Goal: Information Seeking & Learning: Learn about a topic

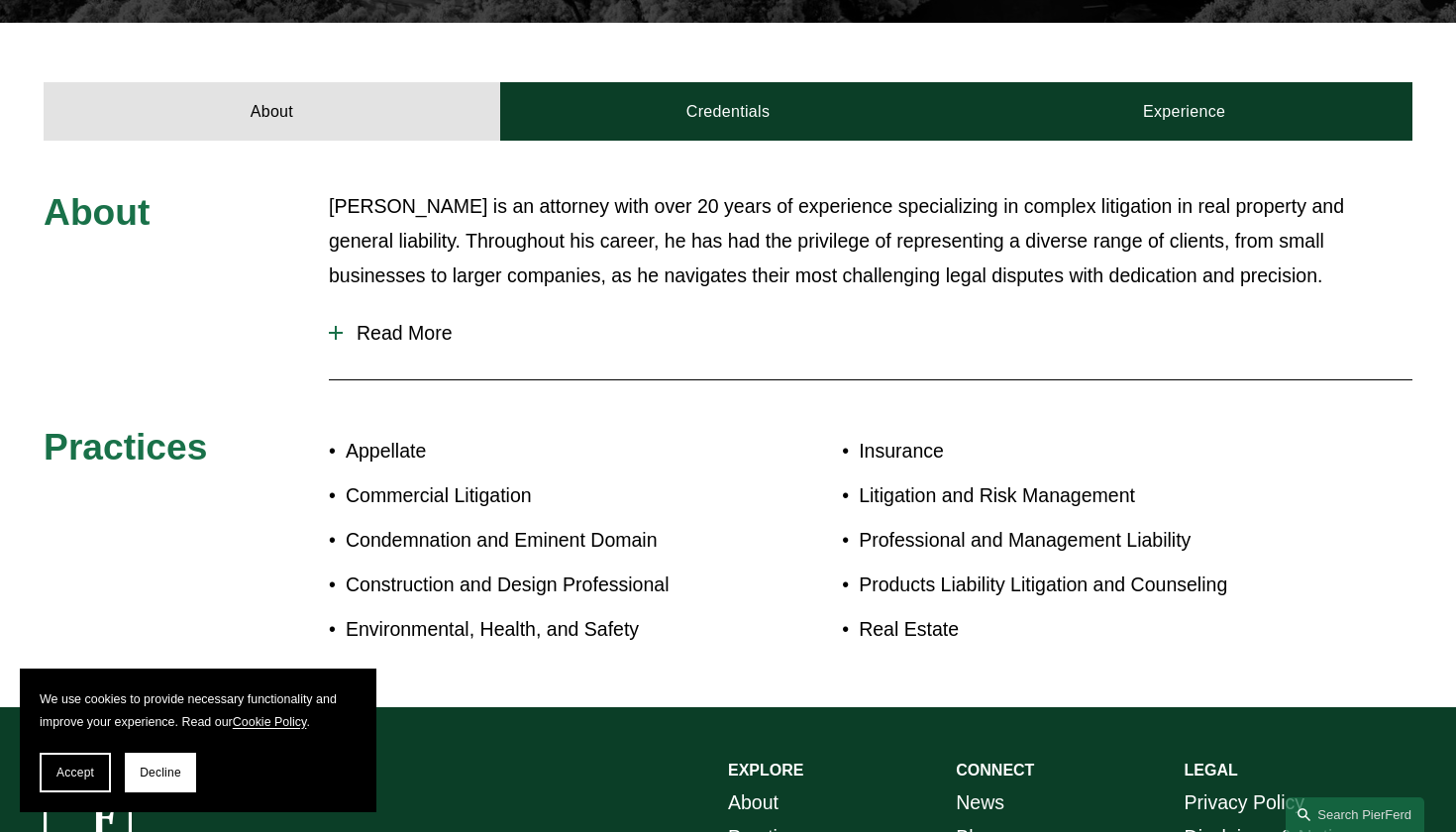
scroll to position [667, 0]
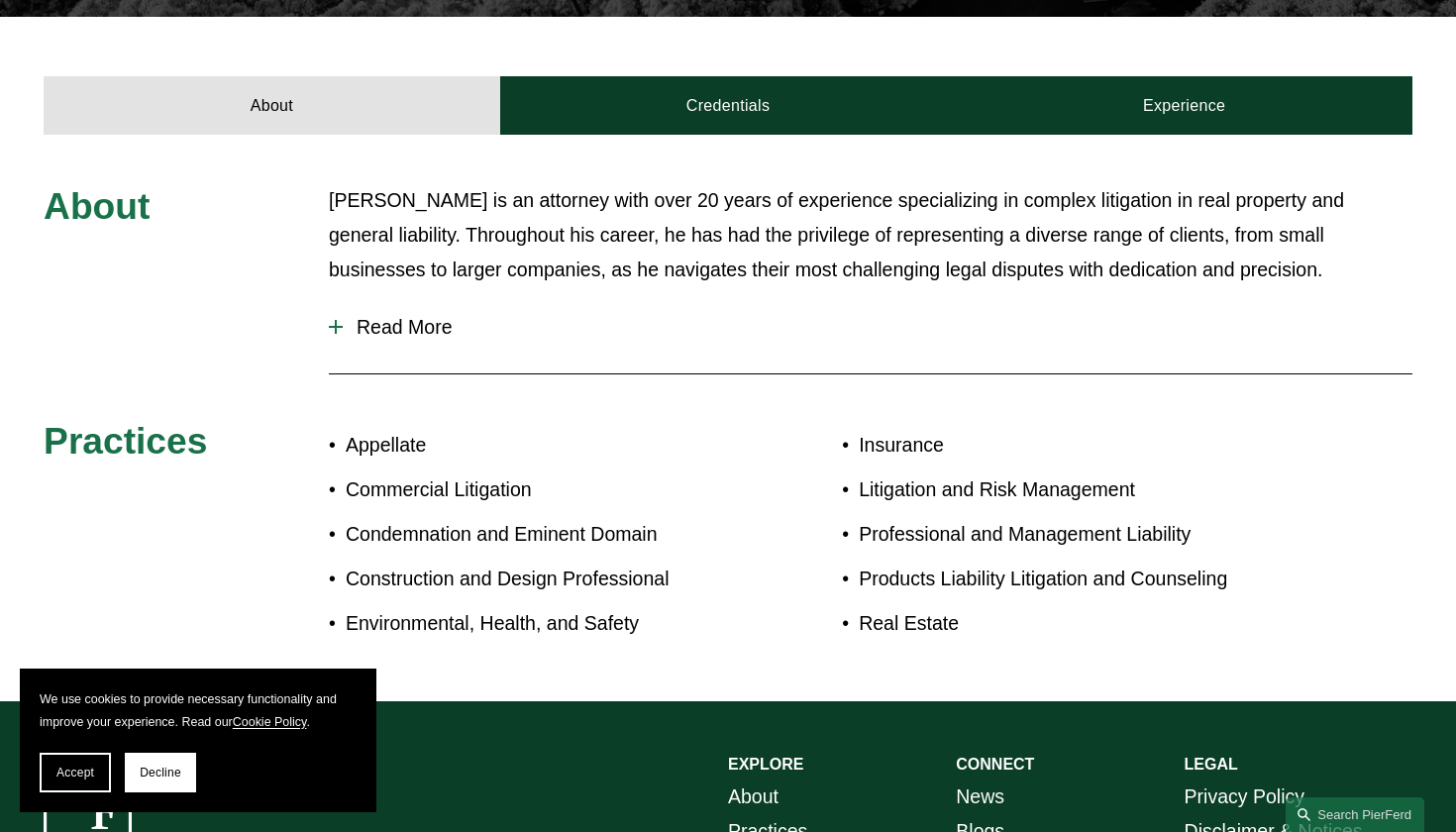
click at [346, 316] on span "Read More" at bounding box center [877, 327] width 1070 height 23
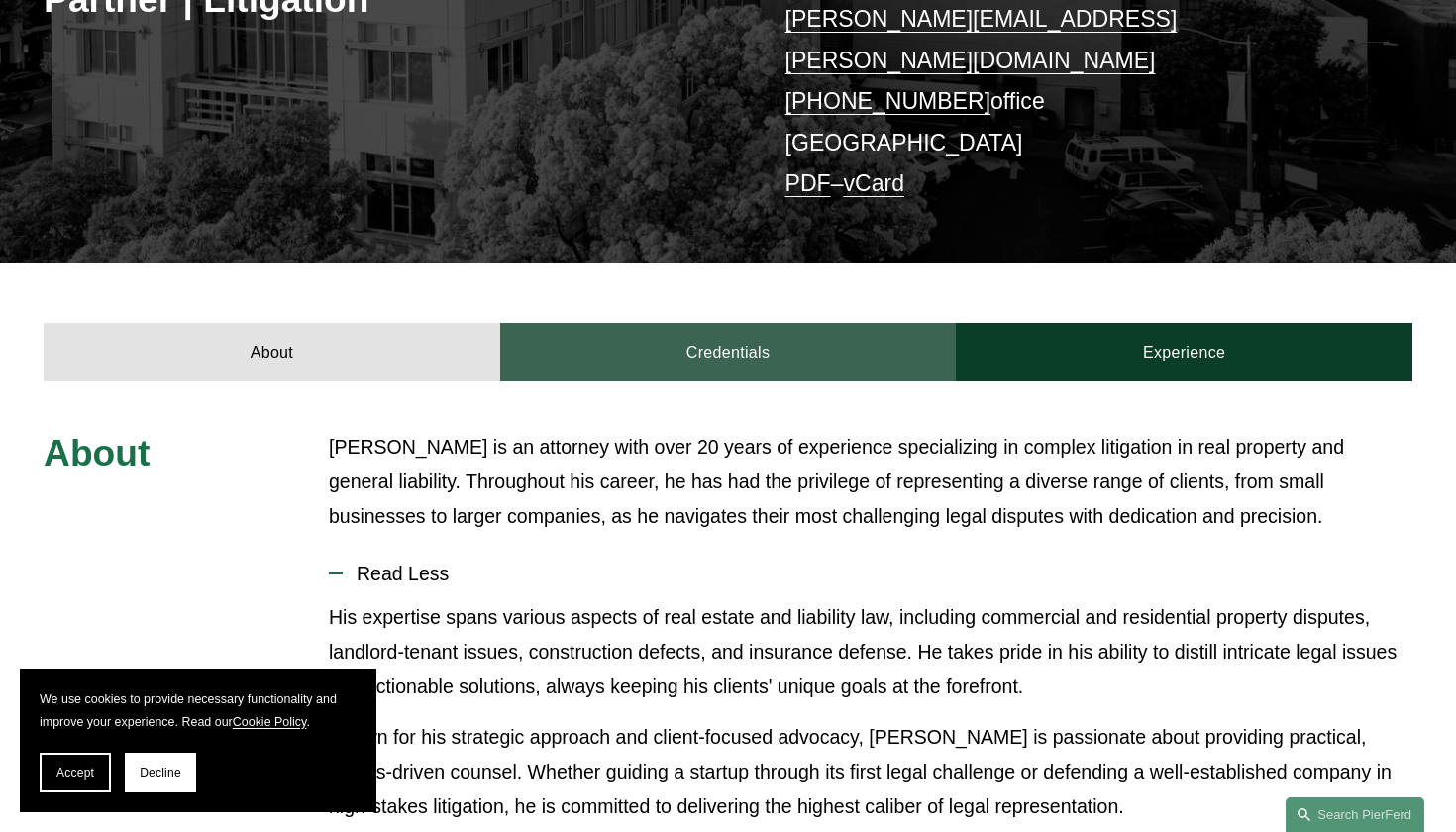
scroll to position [415, 0]
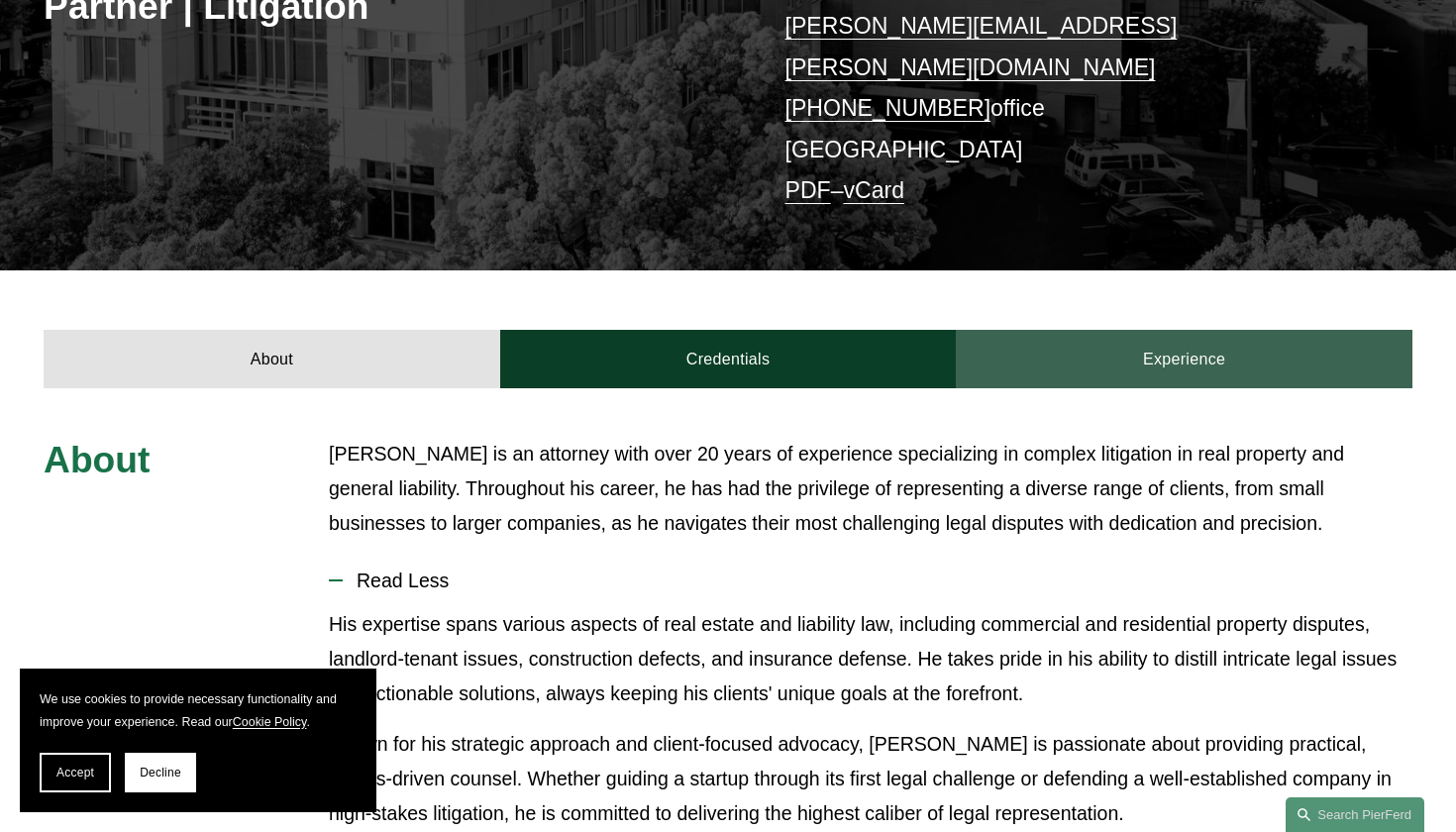
click at [1123, 330] on link "Experience" at bounding box center [1183, 359] width 456 height 59
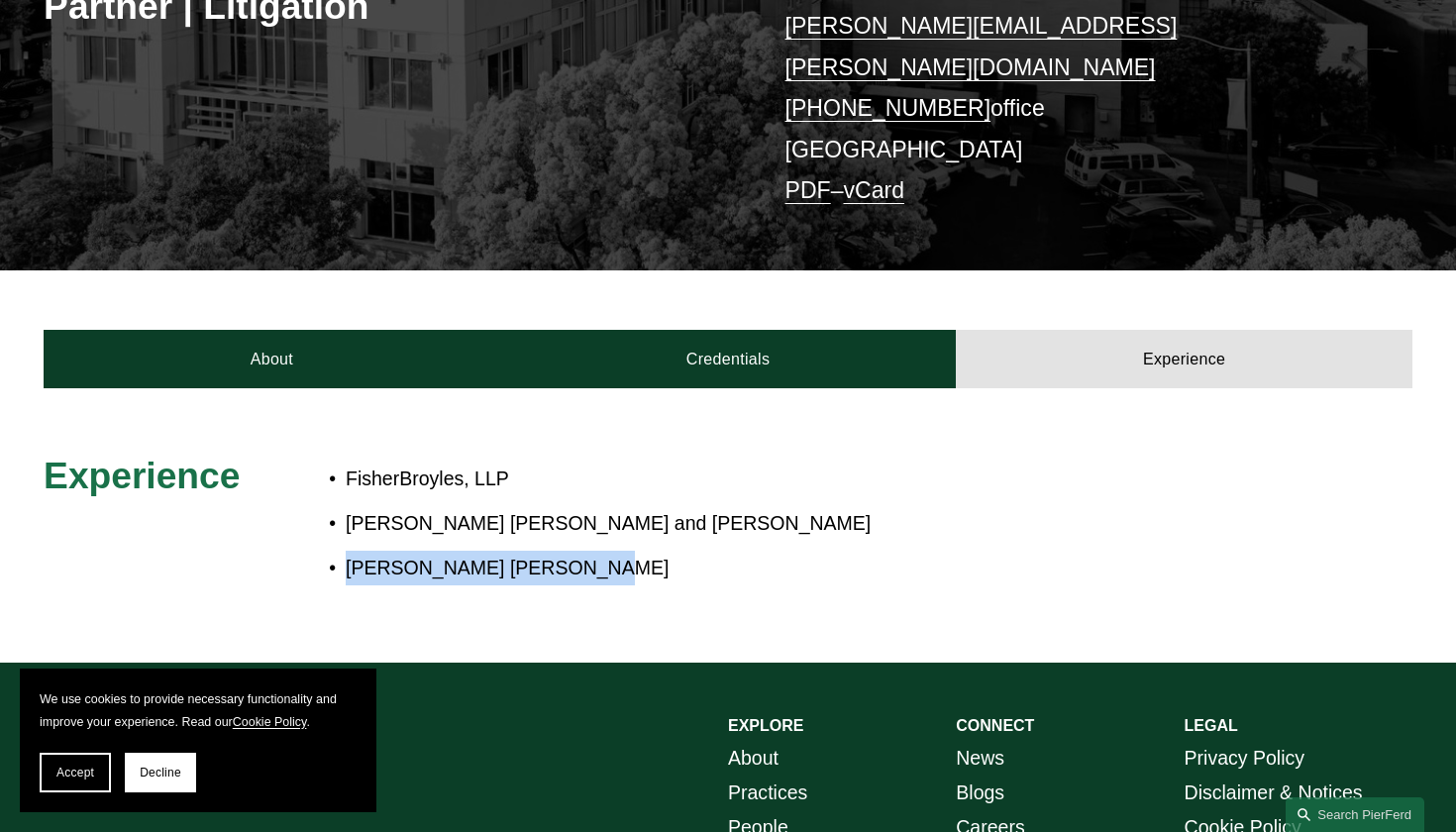
drag, startPoint x: 547, startPoint y: 538, endPoint x: 378, endPoint y: 519, distance: 170.1
click at [378, 519] on ul "FisherBroyles, LLP Wood Smith Henning and Berman Lorber Greenfield Polito" at bounding box center [784, 523] width 912 height 124
copy p "Lorber Greenfield Polito"
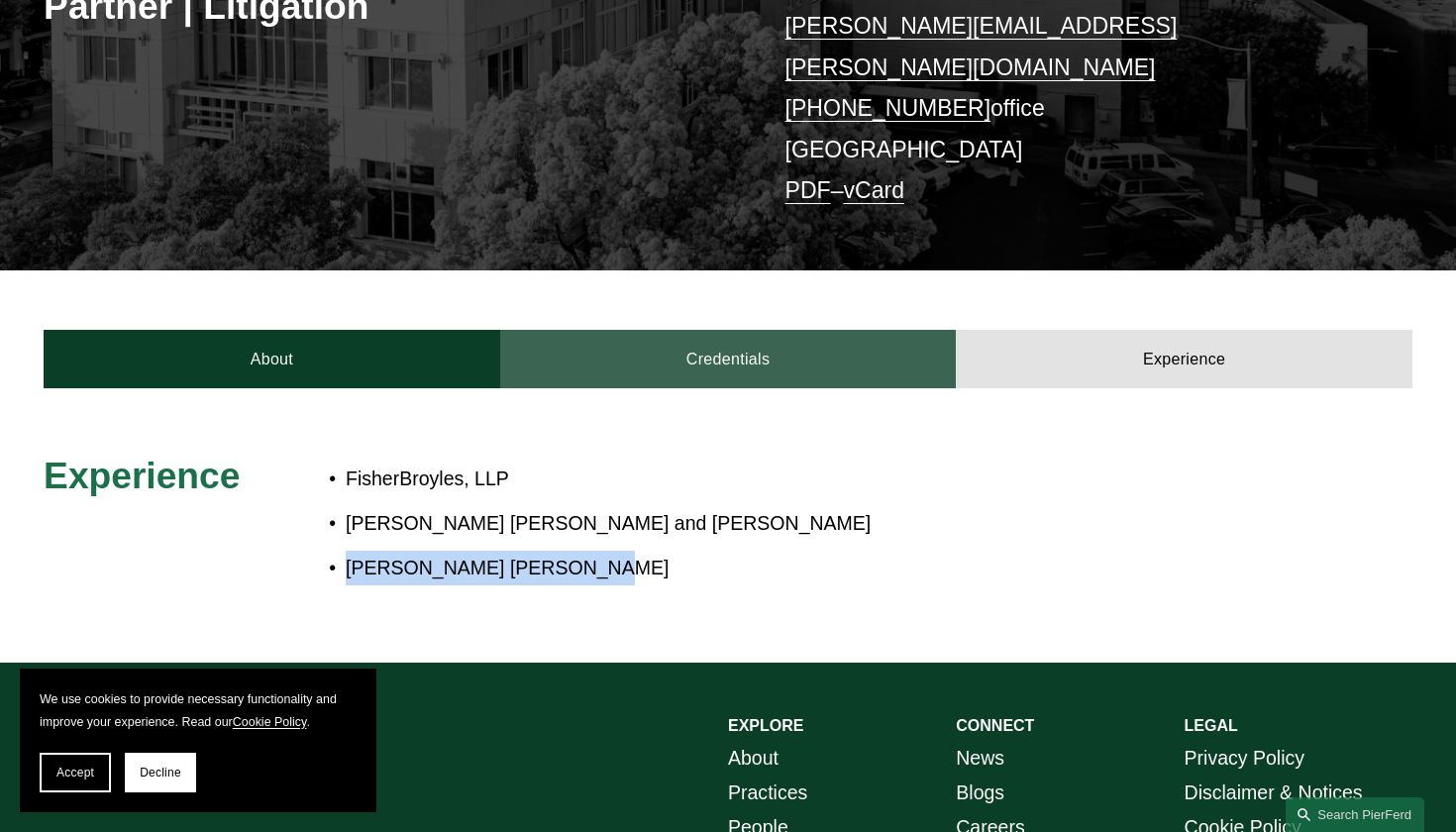
click at [729, 334] on link "Credentials" at bounding box center [728, 359] width 456 height 59
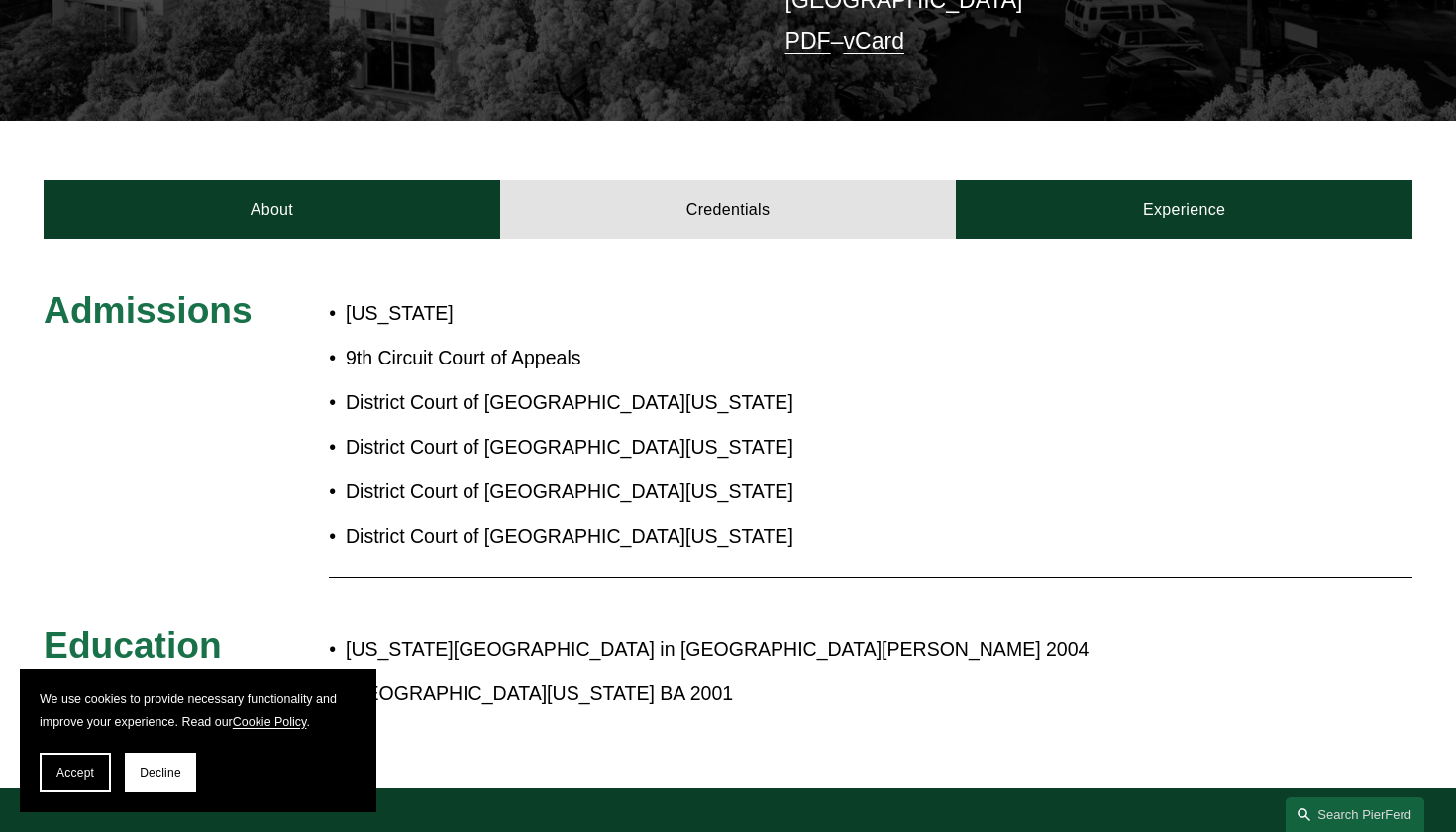
scroll to position [558, 0]
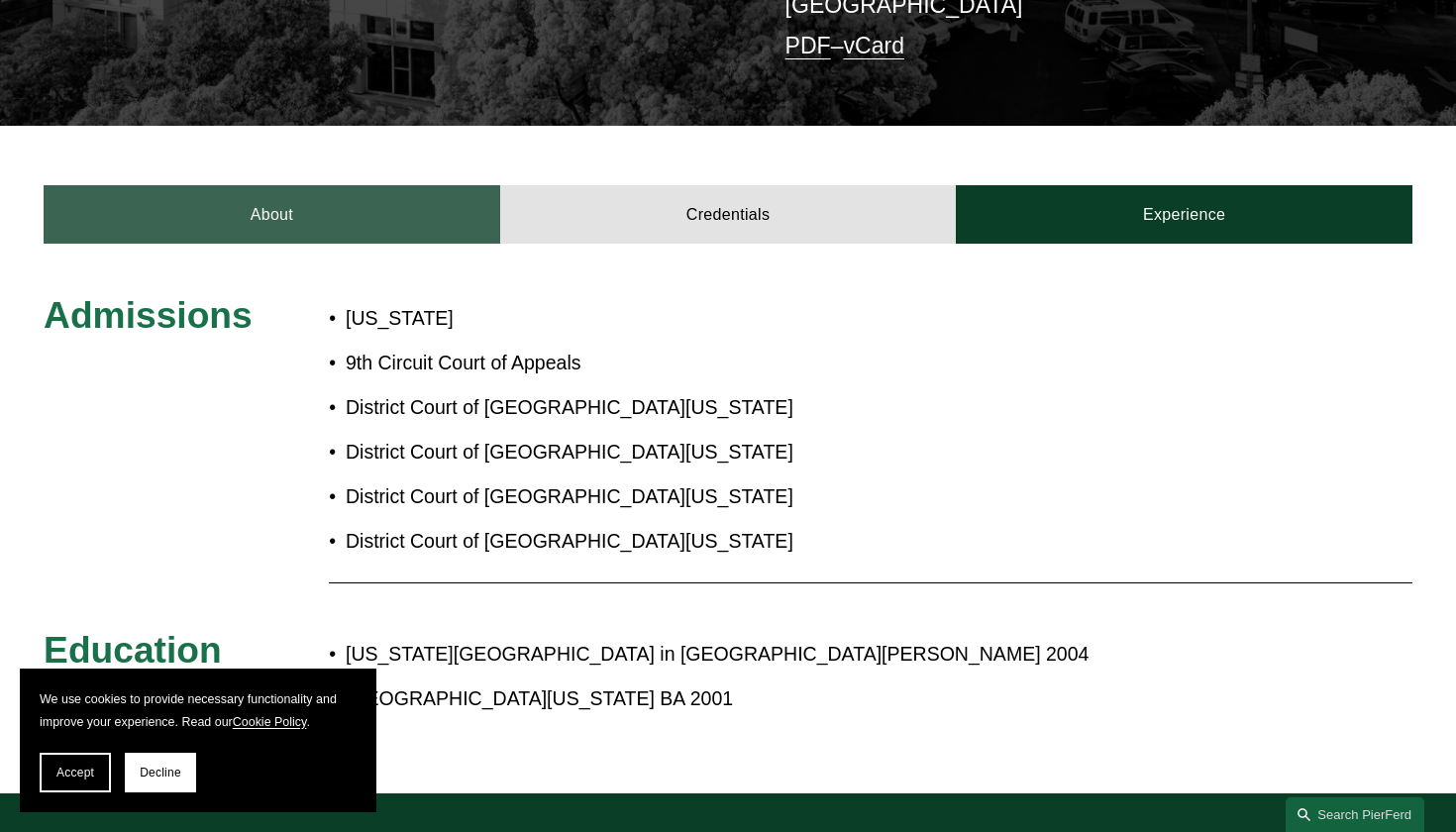
click at [323, 185] on link "About" at bounding box center [272, 214] width 456 height 59
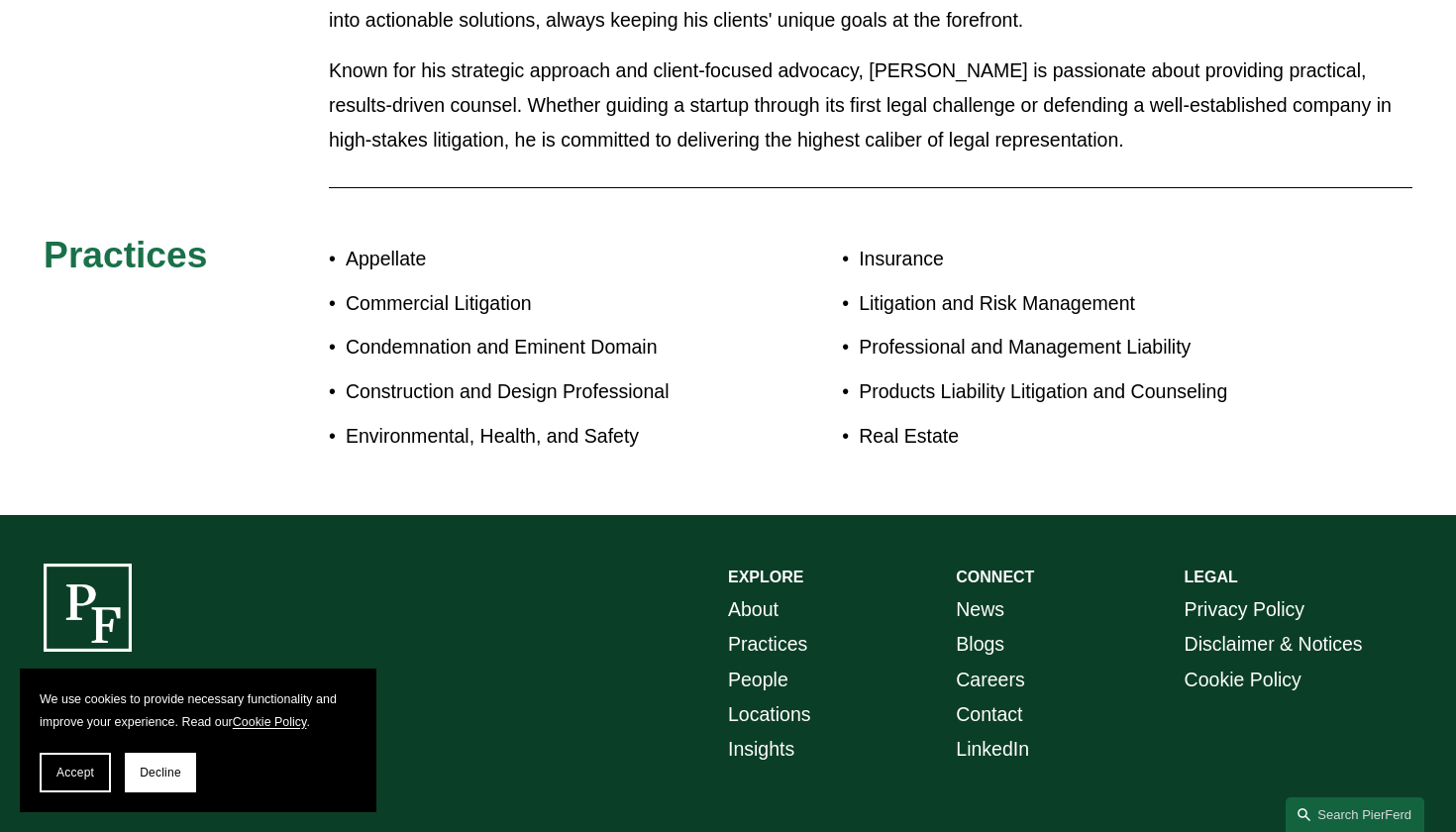
scroll to position [1087, 0]
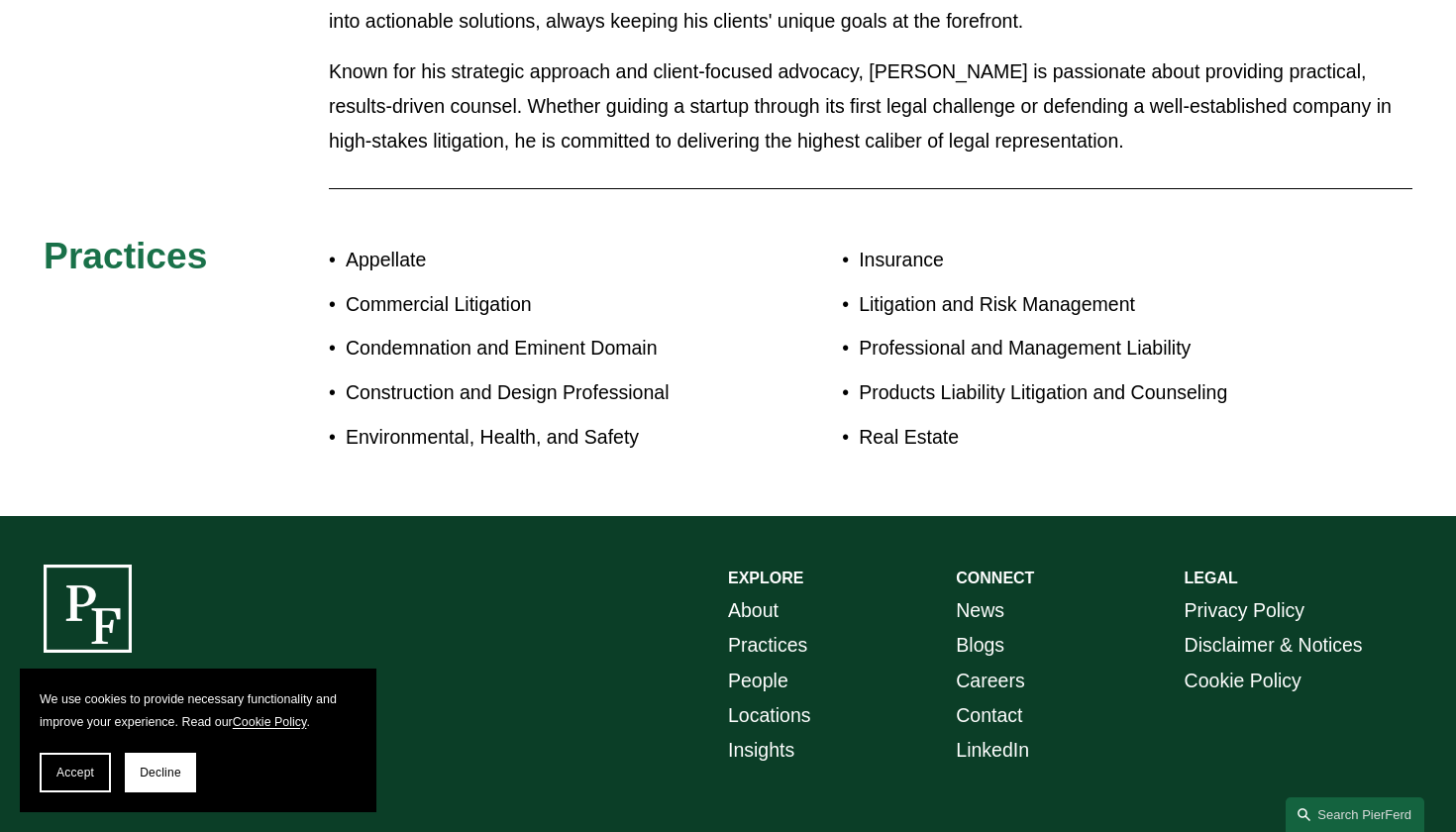
click at [752, 663] on link "People" at bounding box center [758, 680] width 60 height 35
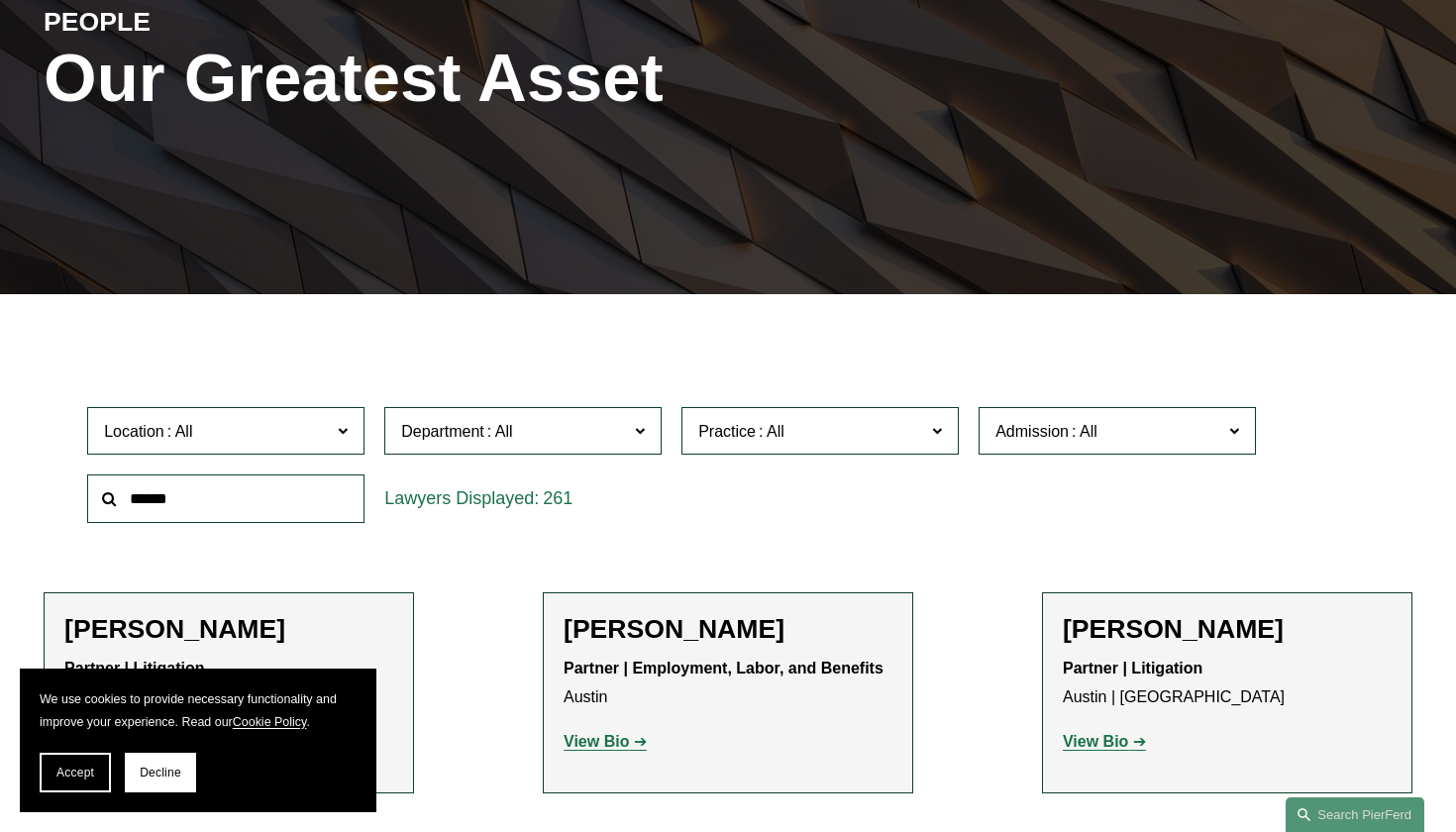
scroll to position [293, 0]
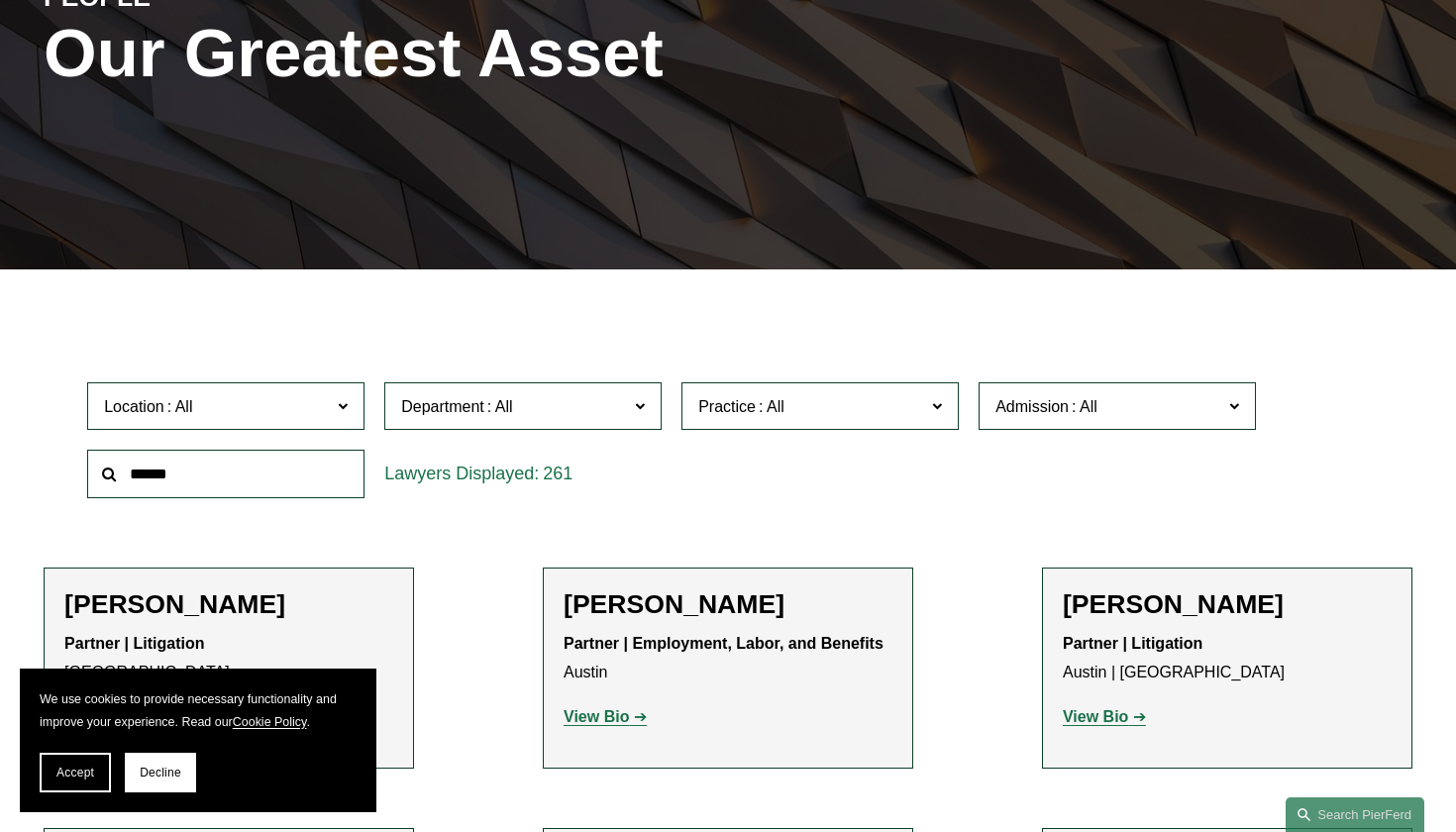
click at [340, 404] on span at bounding box center [343, 406] width 10 height 26
click at [0, 0] on link "[GEOGRAPHIC_DATA]" at bounding box center [0, 0] width 0 height 0
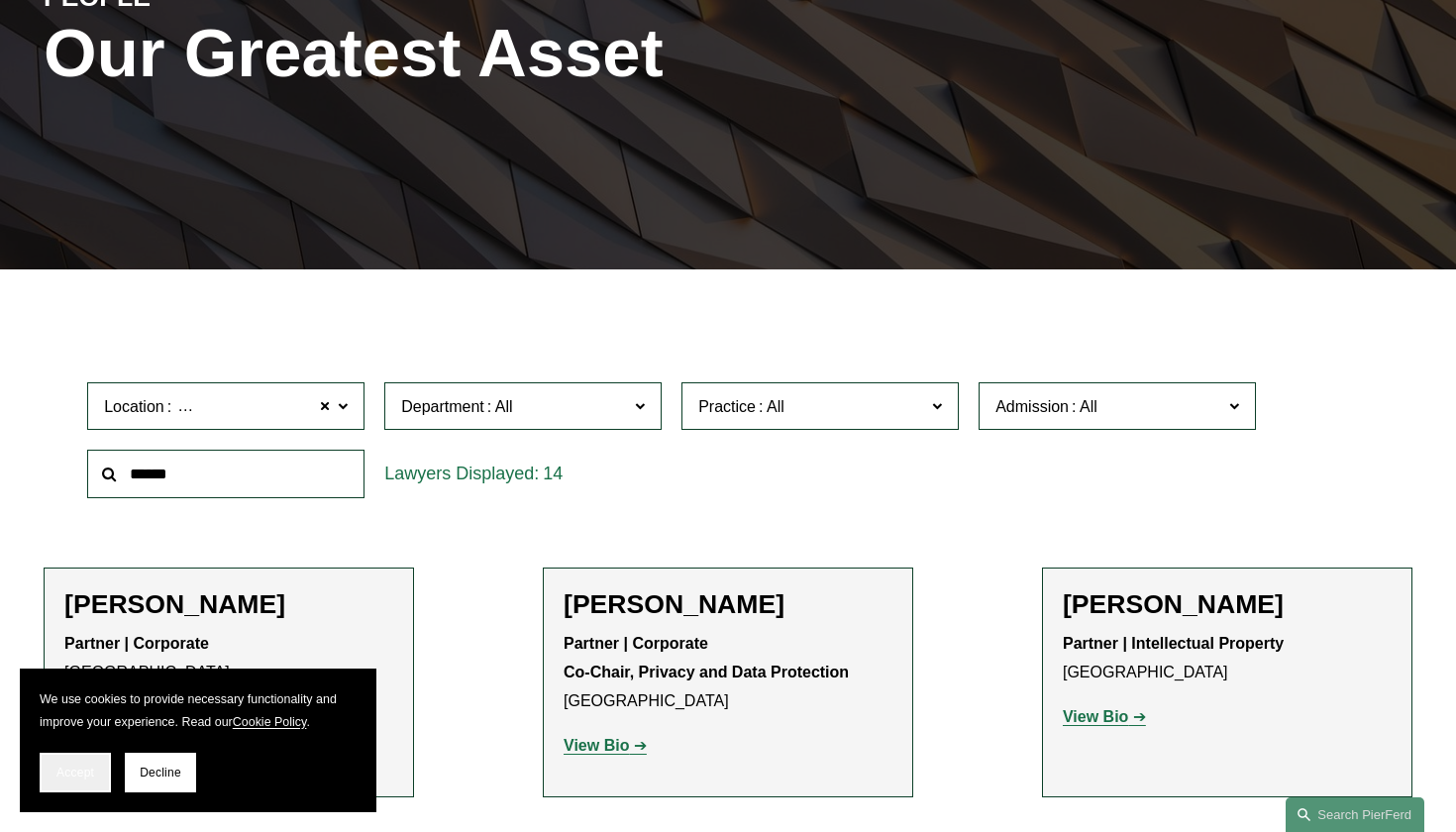
click at [93, 767] on span "Accept" at bounding box center [76, 773] width 38 height 14
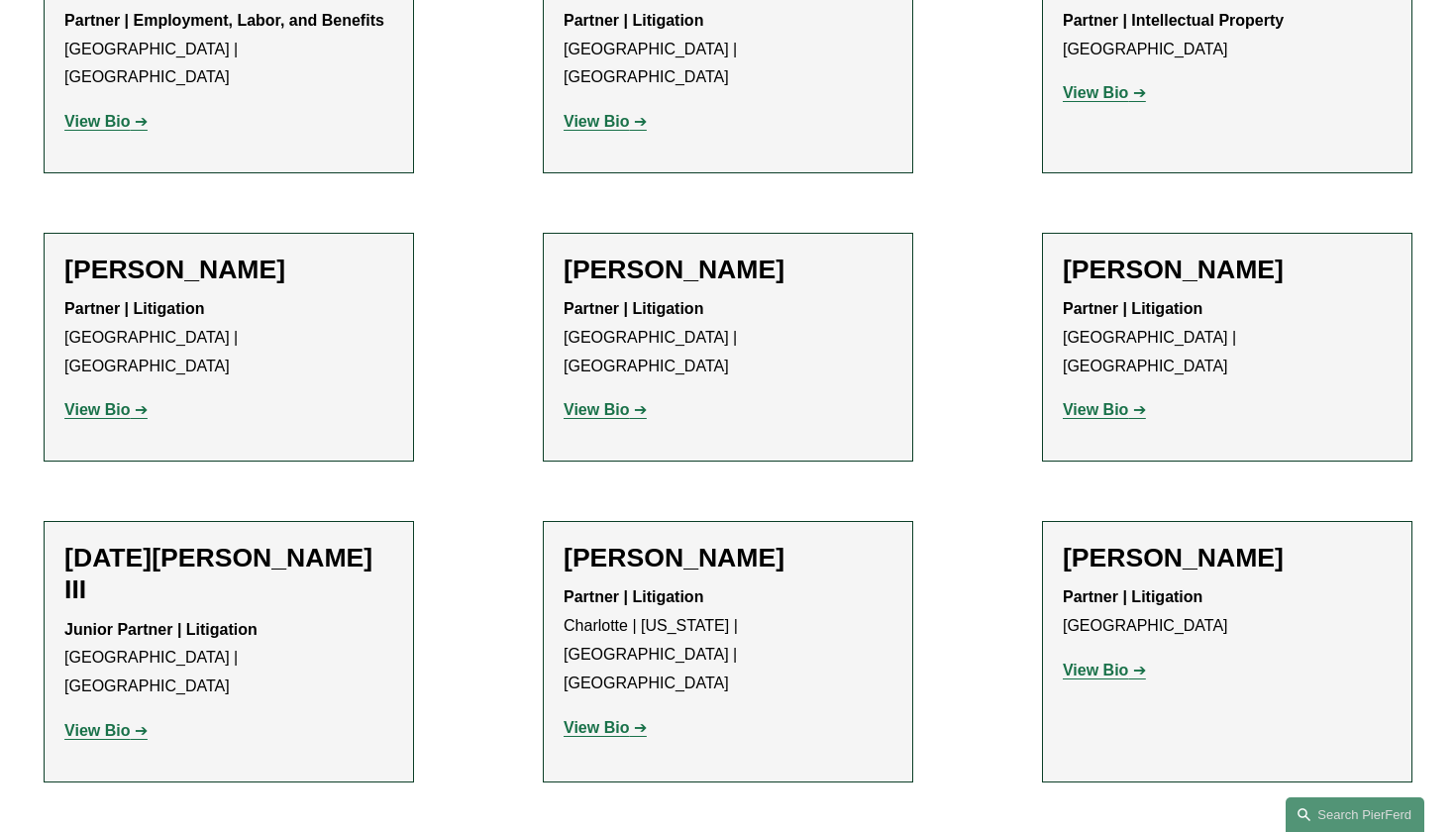
scroll to position [1199, 0]
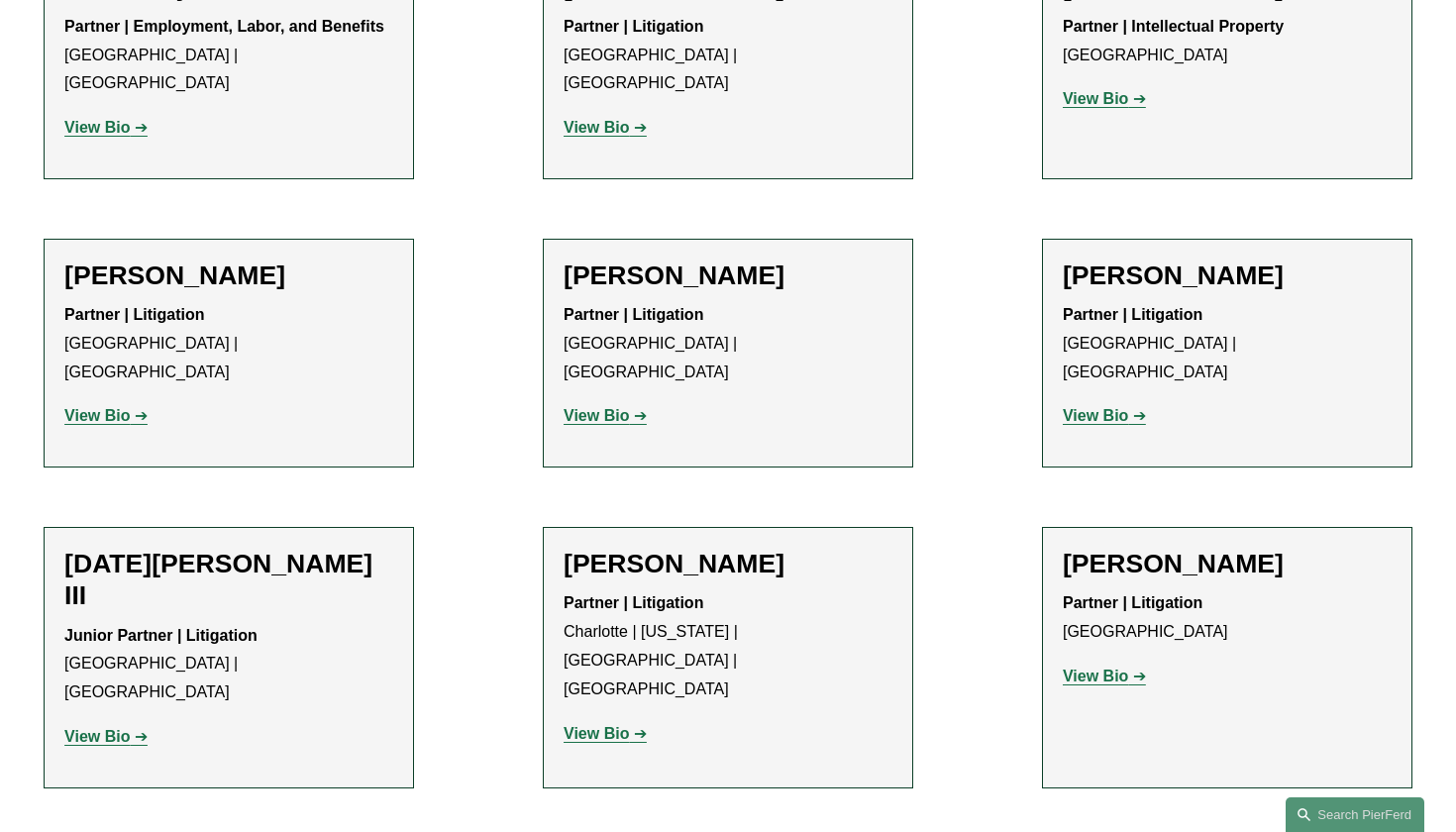
click at [1082, 667] on strong "View Bio" at bounding box center [1094, 675] width 65 height 17
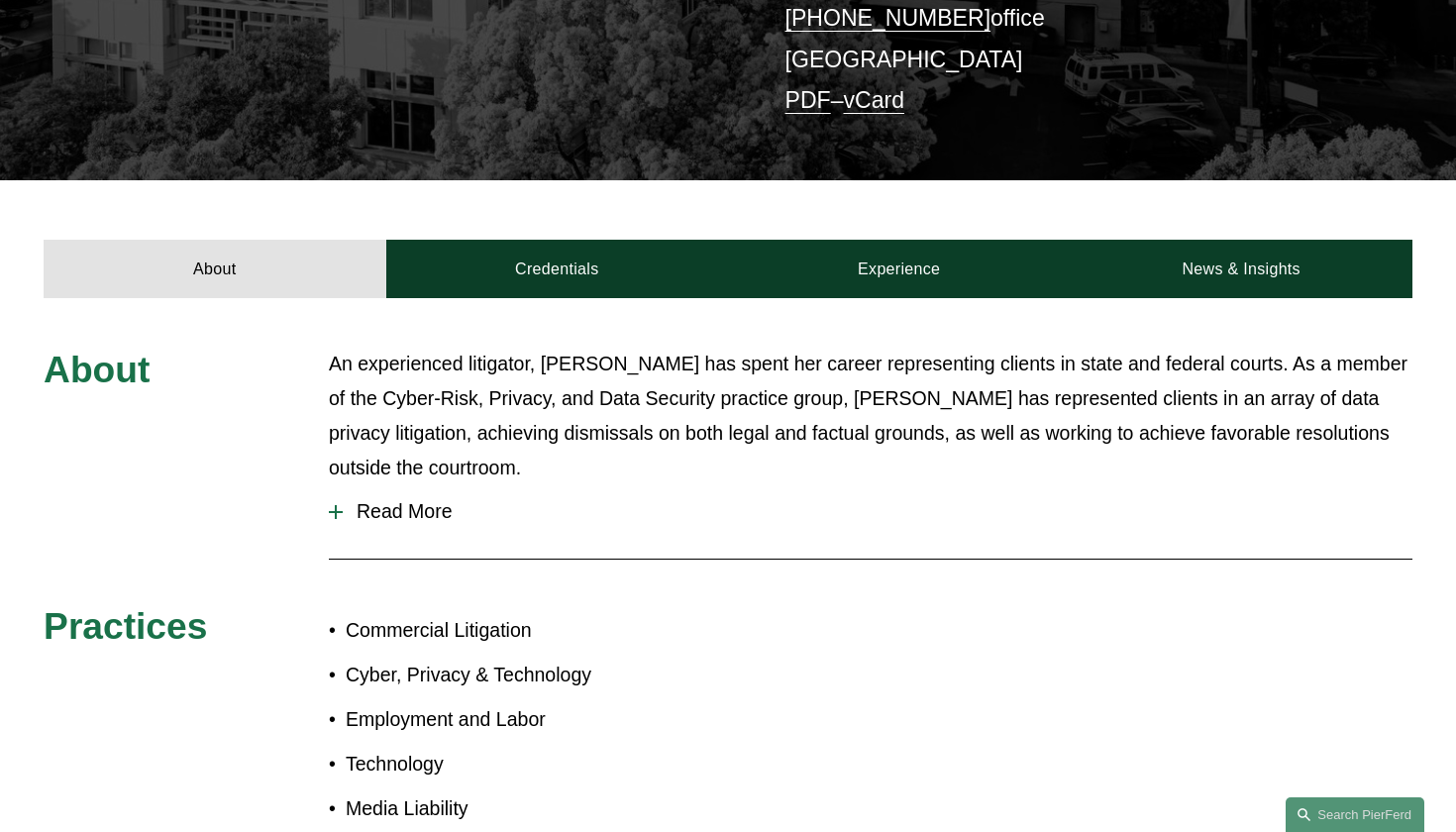
scroll to position [501, 0]
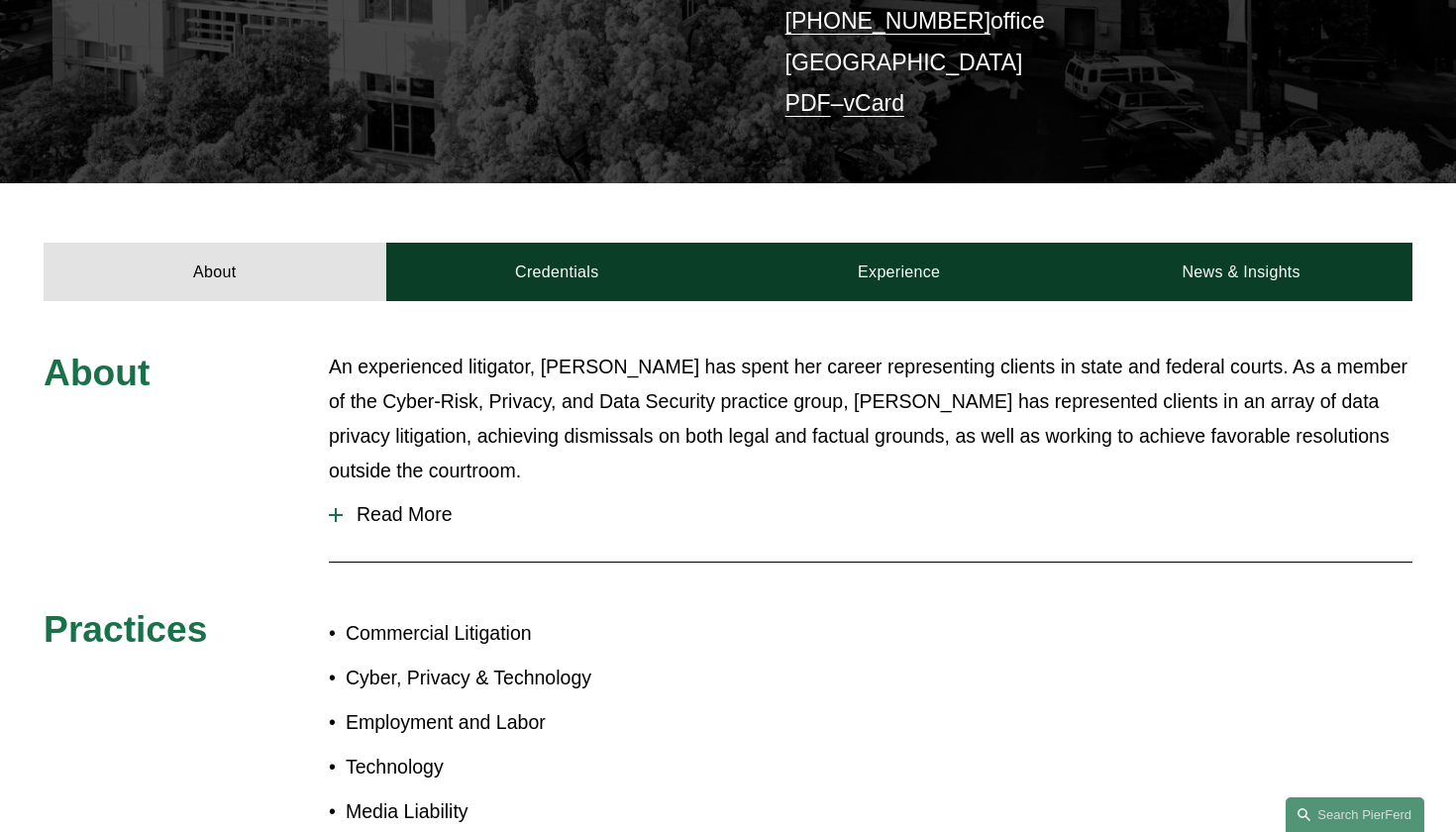
click at [392, 503] on span "Read More" at bounding box center [877, 514] width 1070 height 23
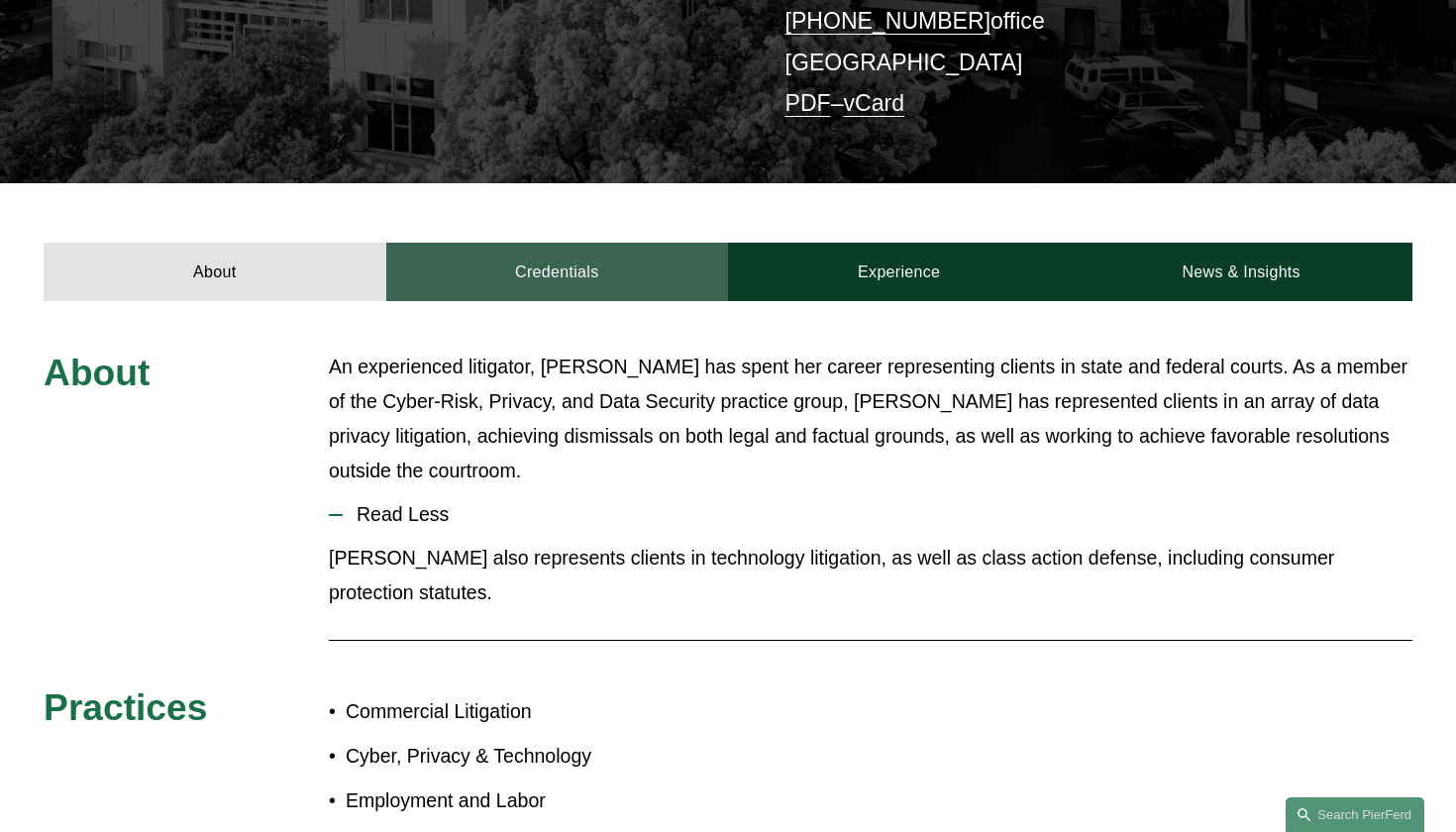
click at [544, 262] on link "Credentials" at bounding box center [557, 272] width 342 height 59
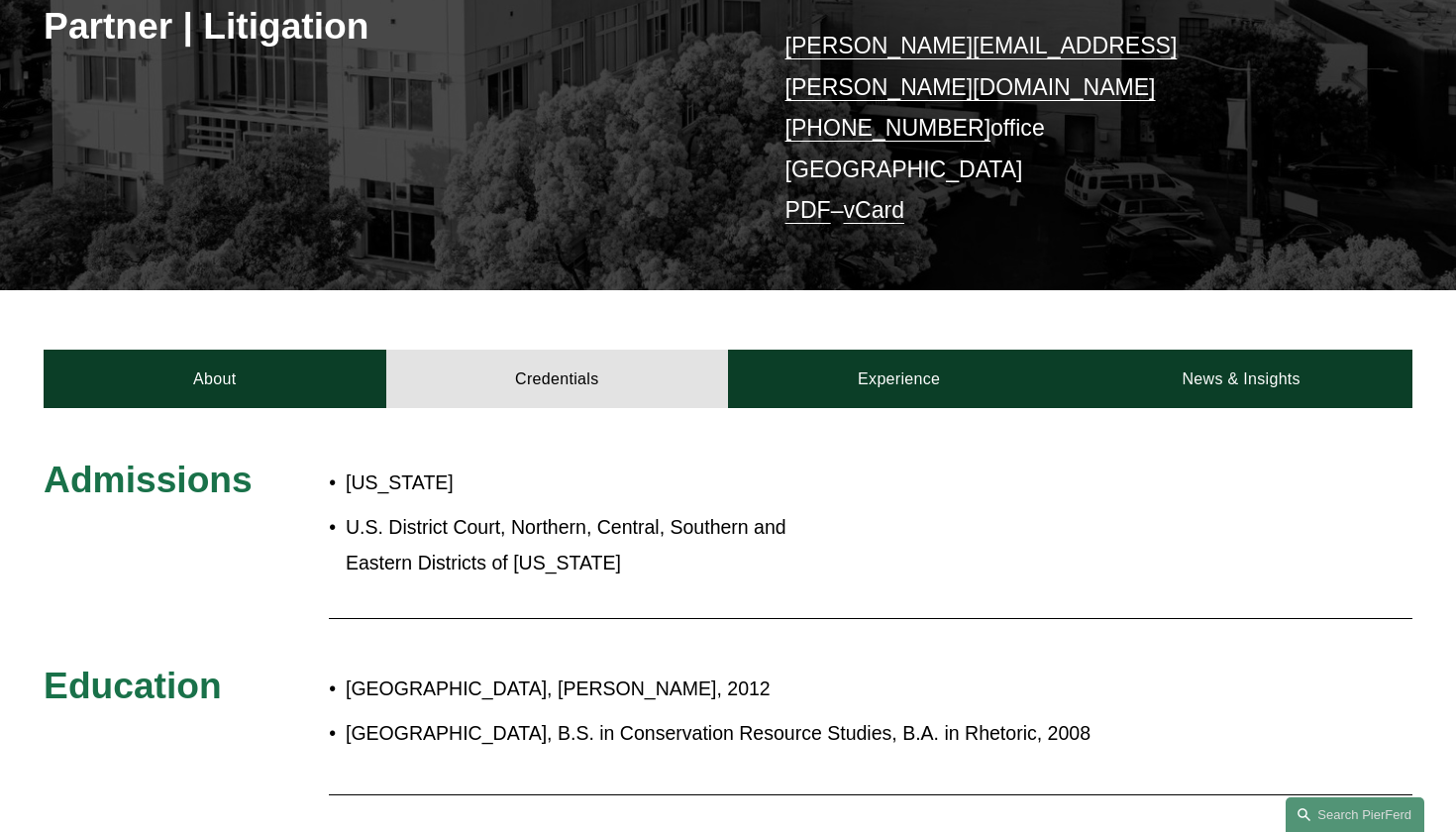
scroll to position [384, 0]
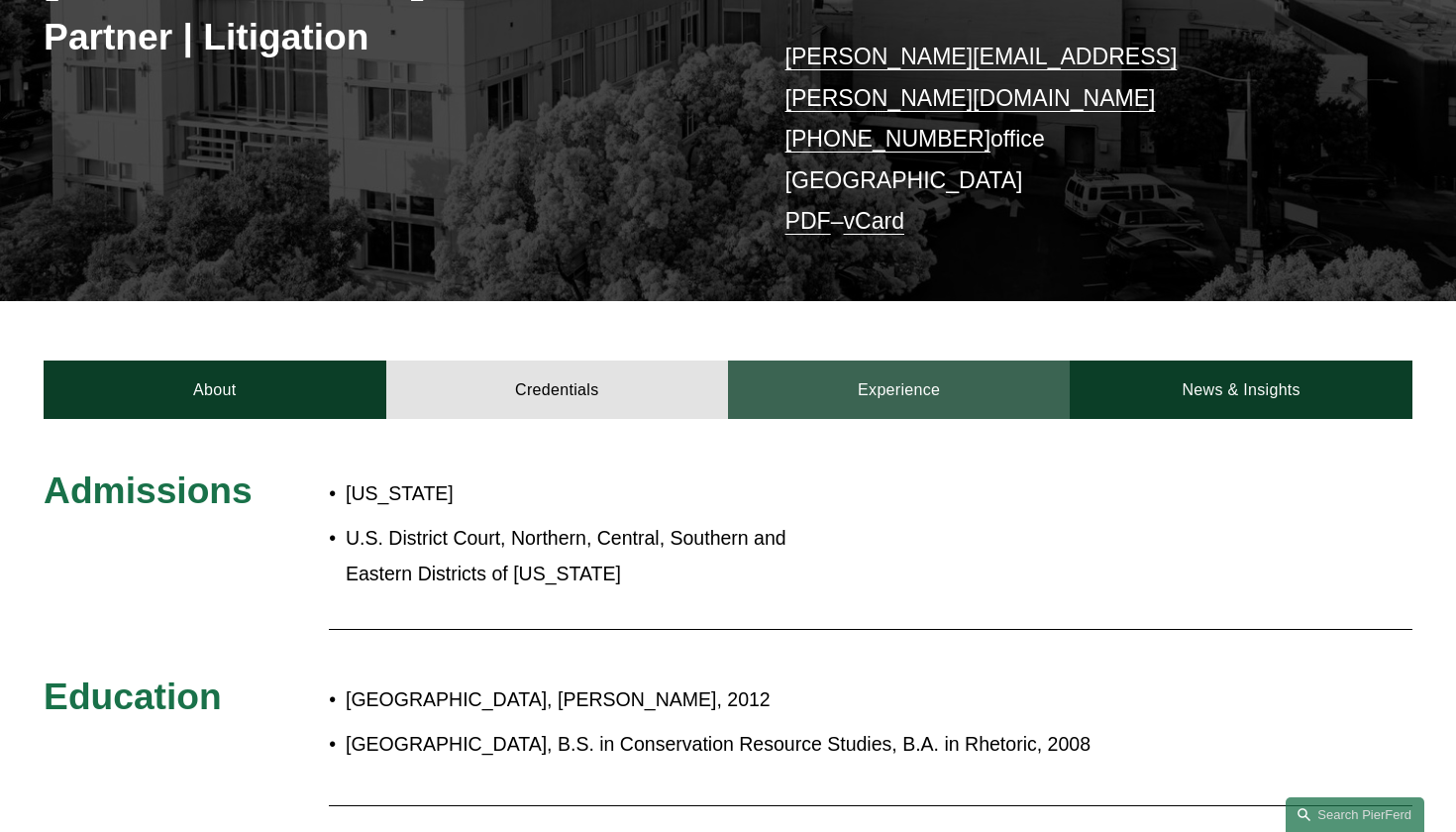
click at [861, 369] on link "Experience" at bounding box center [899, 390] width 342 height 59
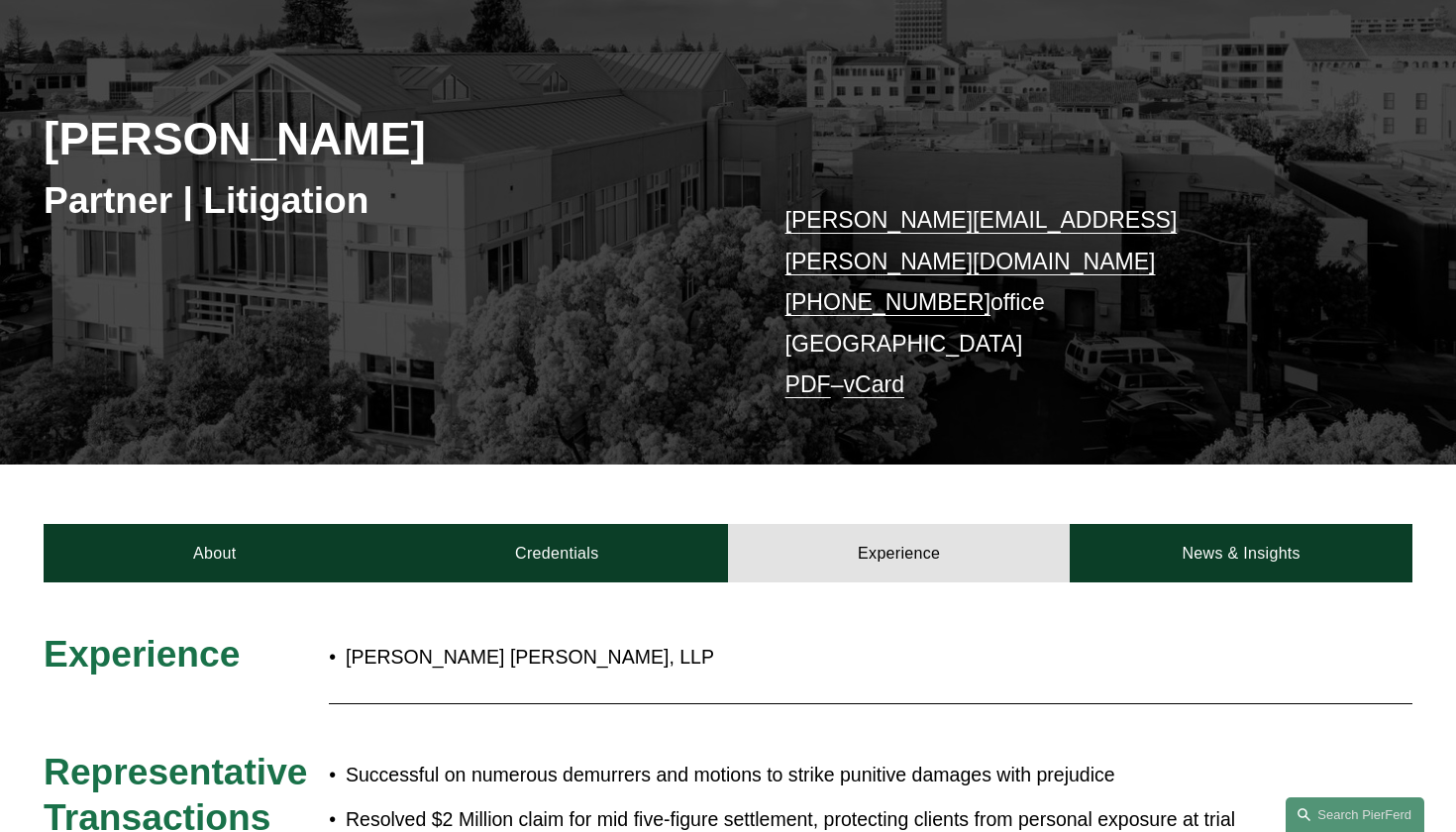
scroll to position [218, 0]
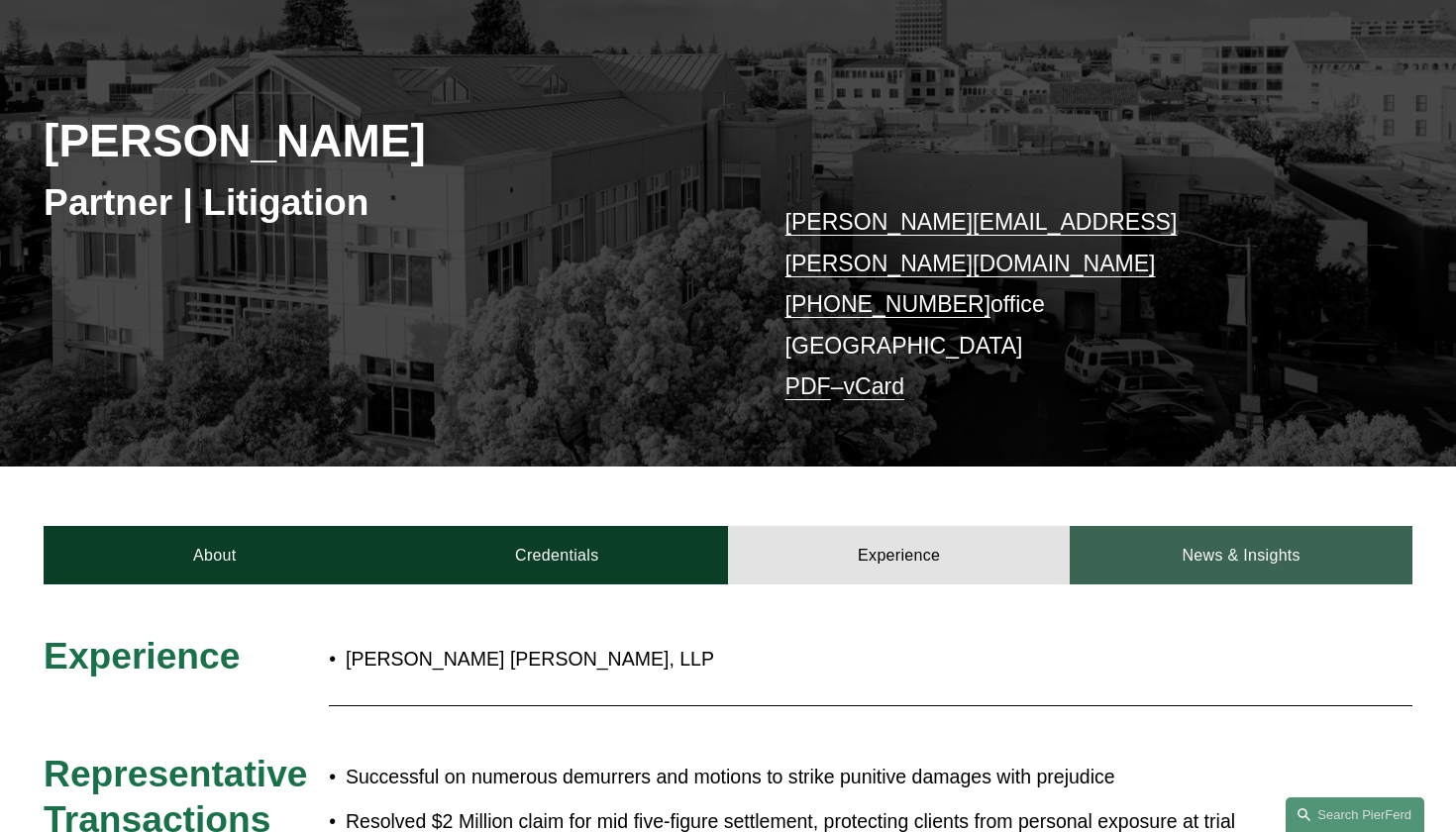
click at [1202, 526] on link "News & Insights" at bounding box center [1240, 555] width 342 height 59
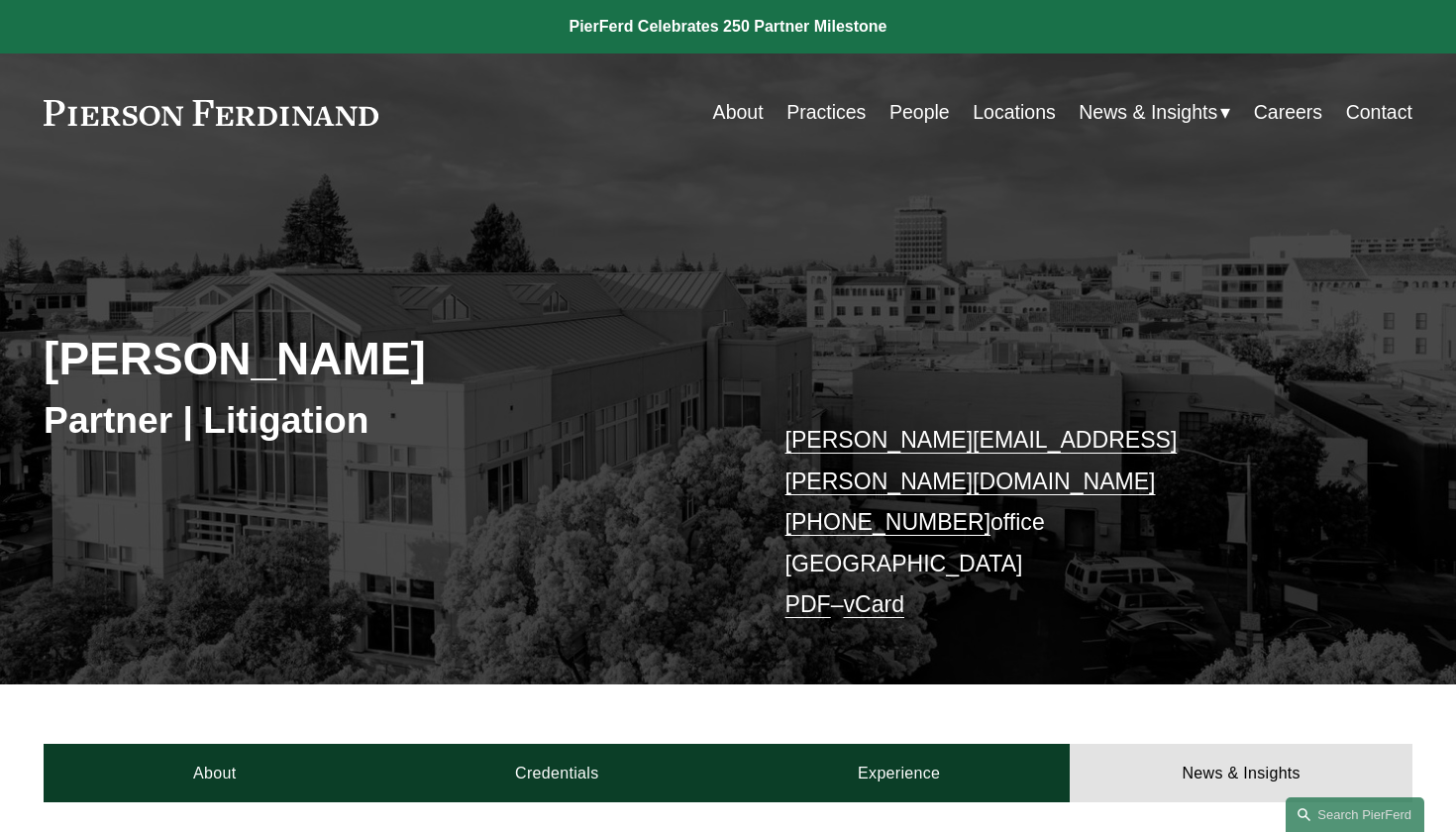
scroll to position [0, 0]
click at [722, 116] on link "About" at bounding box center [738, 112] width 51 height 39
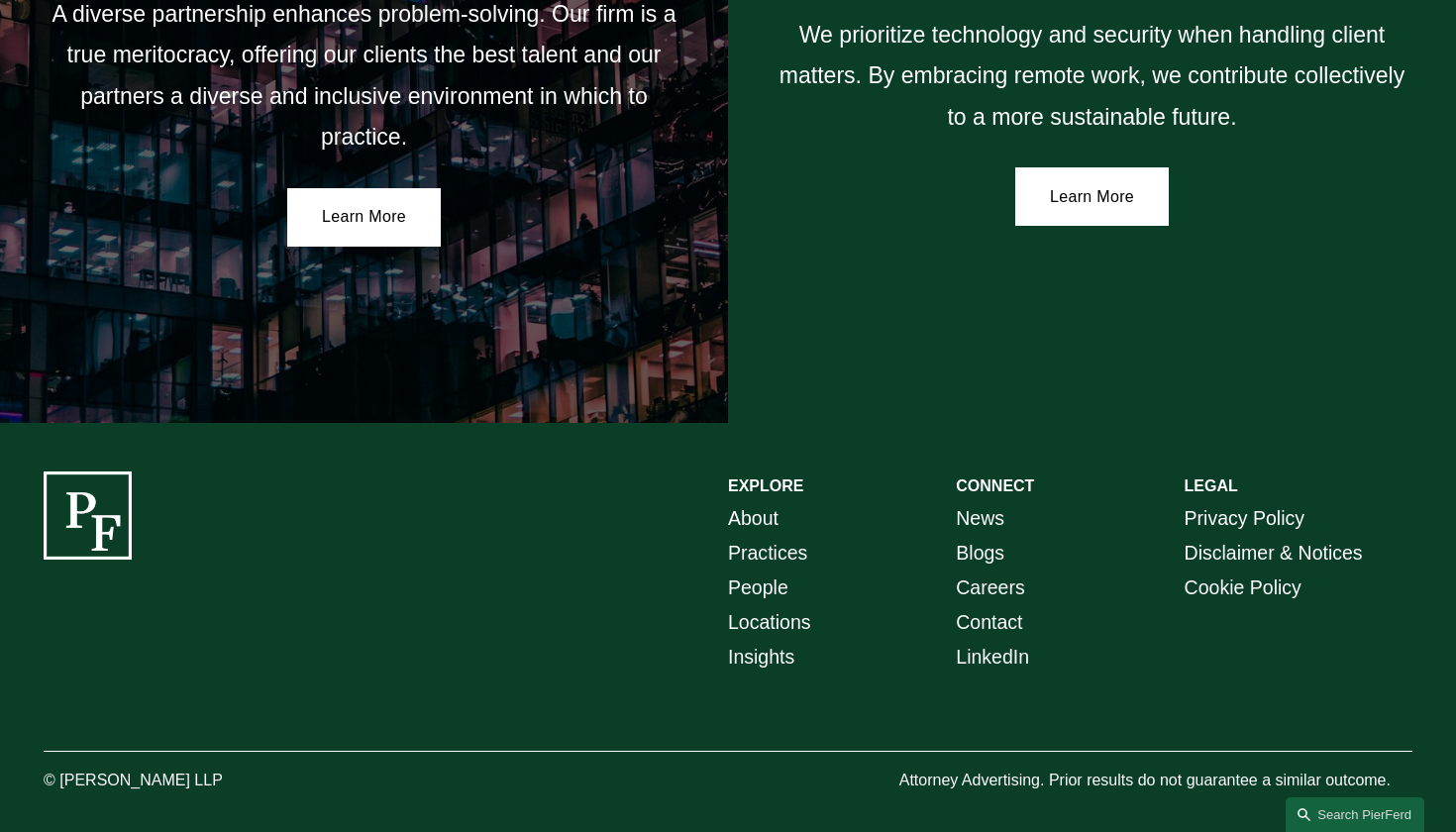
scroll to position [3521, 0]
